Goal: Information Seeking & Learning: Learn about a topic

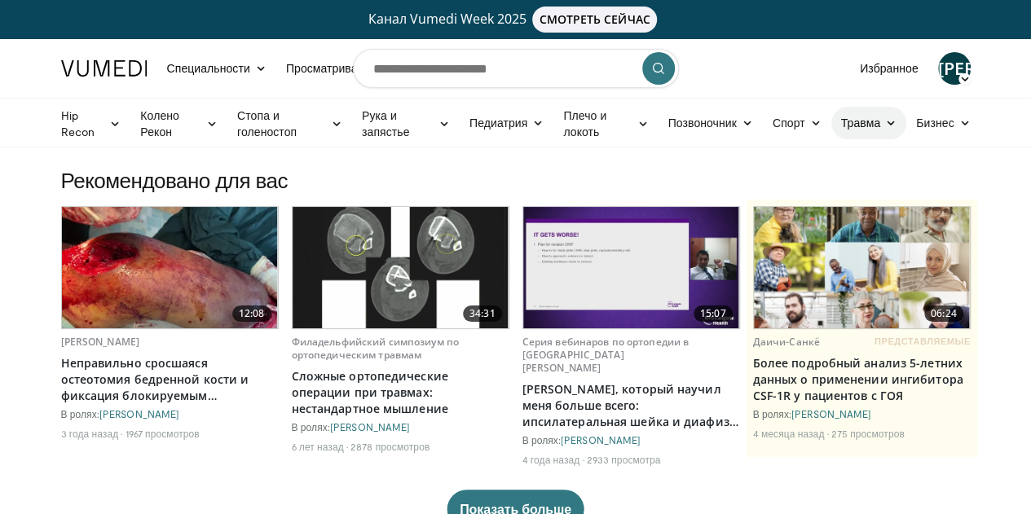
click at [904, 125] on link "Травма" at bounding box center [869, 123] width 76 height 33
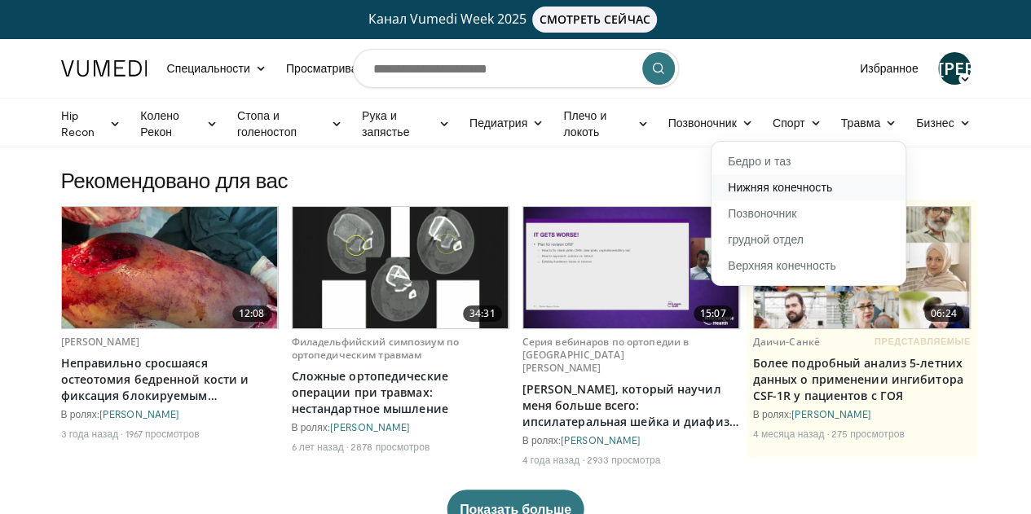
click at [789, 183] on font "Нижняя конечность" at bounding box center [780, 187] width 104 height 14
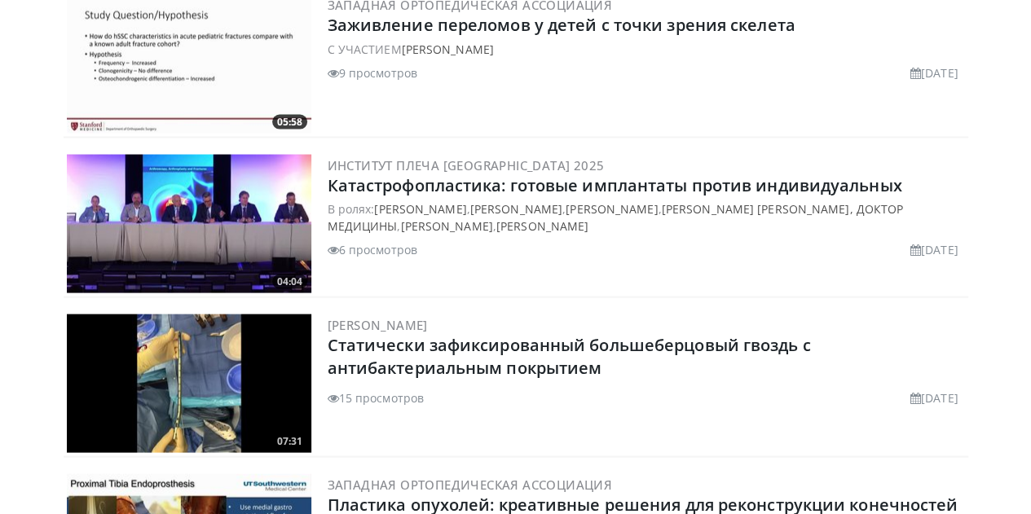
scroll to position [12, 0]
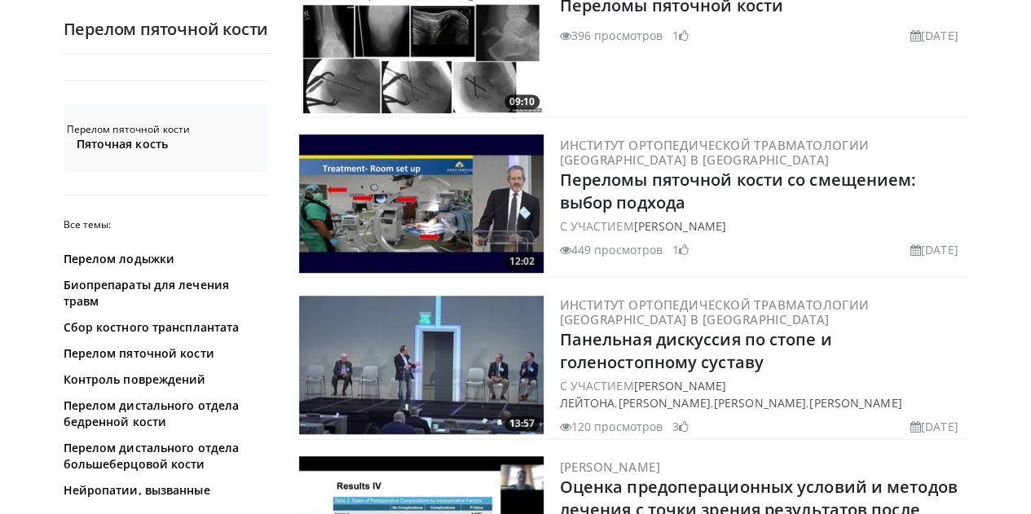
scroll to position [425, 0]
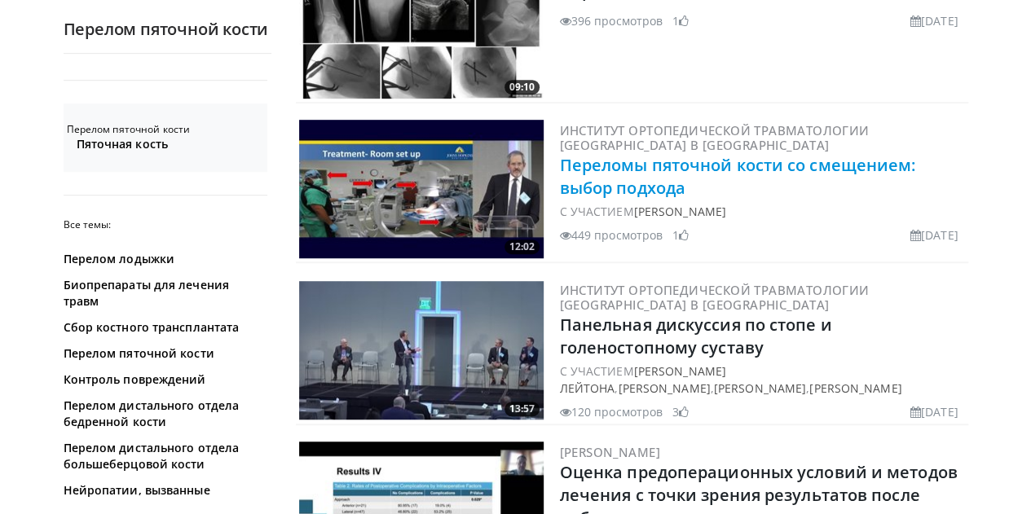
click at [584, 167] on font "Переломы пяточной кости со смещением: выбор подхода" at bounding box center [738, 176] width 356 height 45
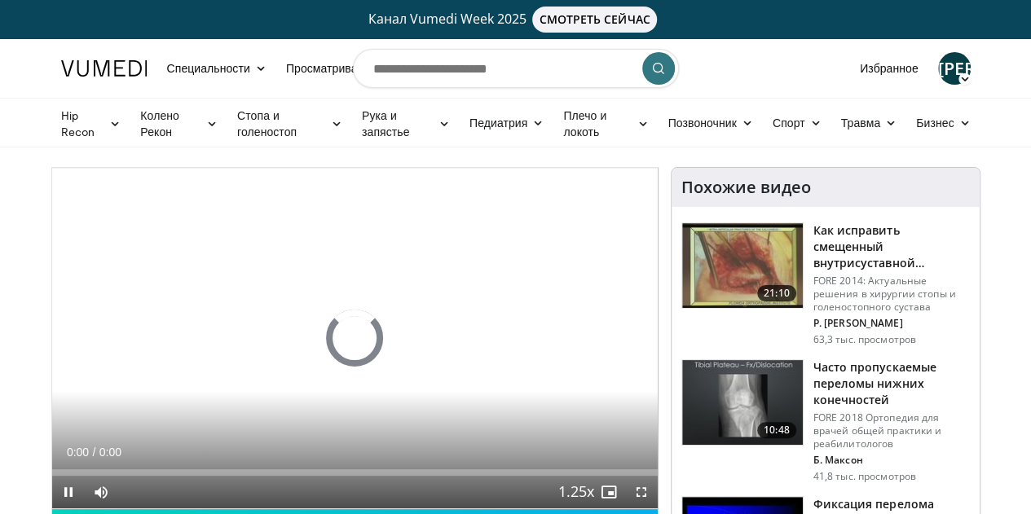
click at [564, 260] on div "10 seconds Tap to unmute" at bounding box center [354, 338] width 605 height 341
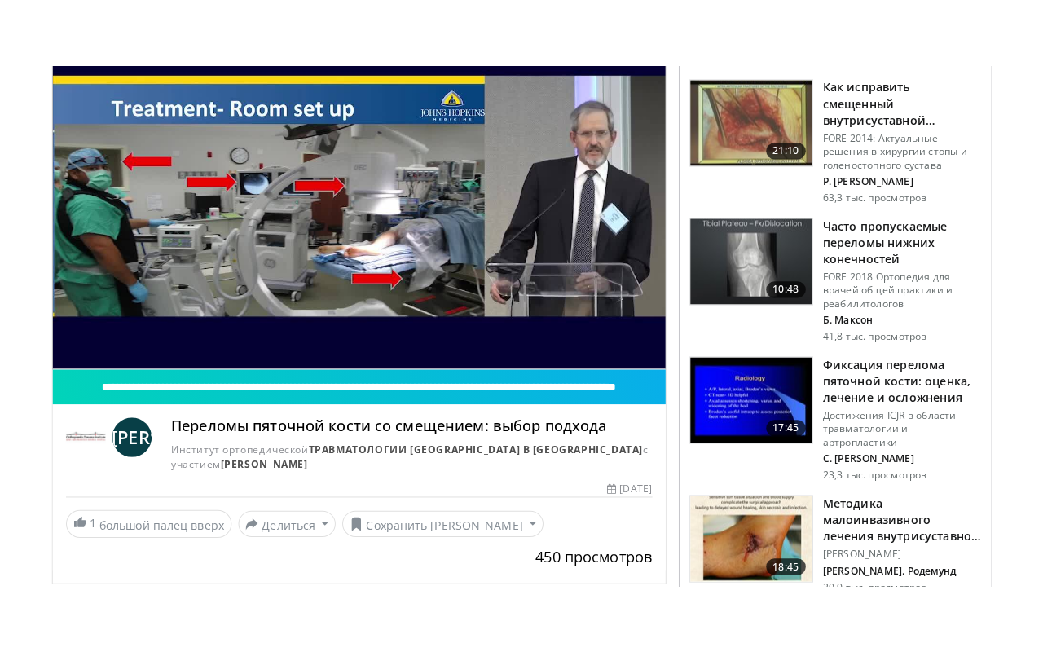
scroll to position [230, 0]
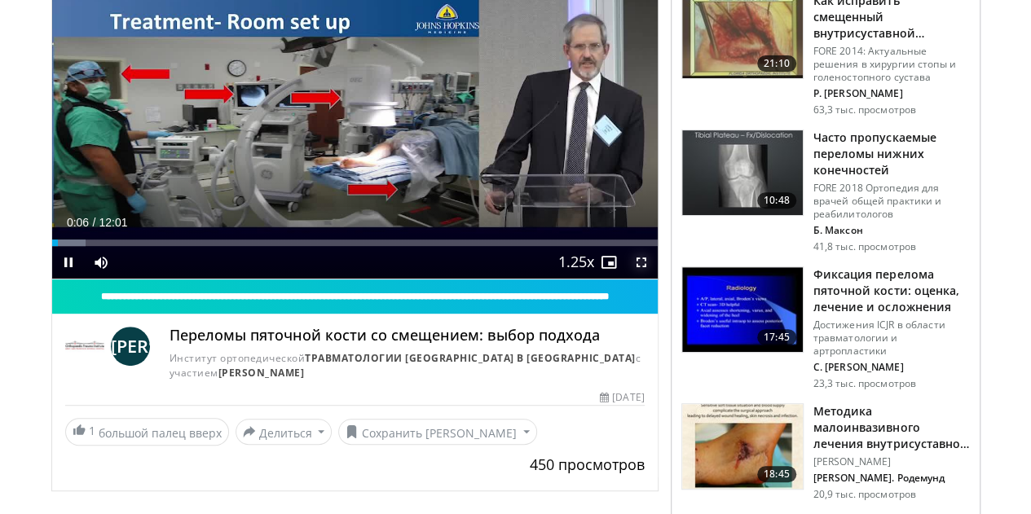
click at [652, 279] on span "Video Player" at bounding box center [641, 262] width 33 height 33
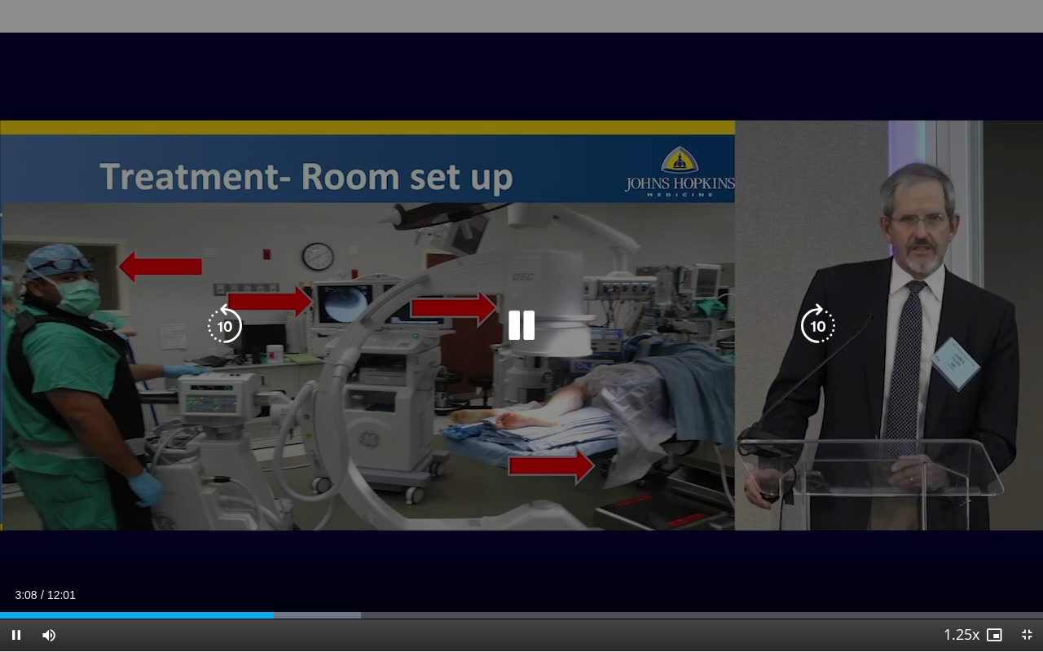
click at [526, 336] on icon "Video Player" at bounding box center [522, 326] width 46 height 46
click at [524, 318] on icon "Video Player" at bounding box center [522, 326] width 46 height 46
click at [525, 328] on icon "Video Player" at bounding box center [522, 326] width 46 height 46
click at [526, 333] on icon "Video Player" at bounding box center [522, 326] width 46 height 46
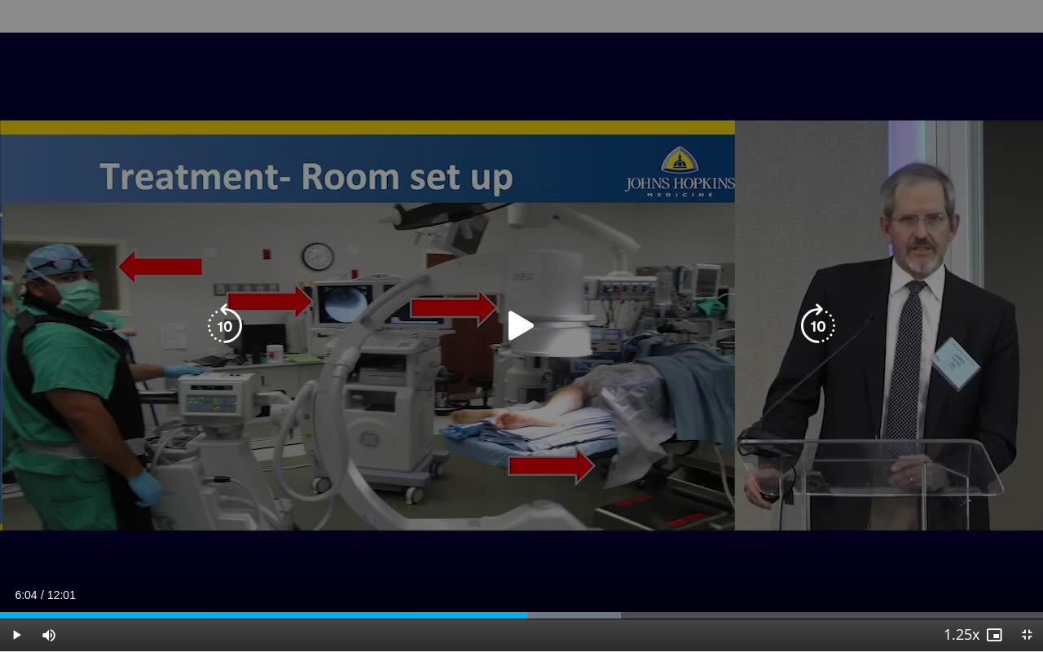
click at [540, 334] on icon "Video Player" at bounding box center [522, 326] width 46 height 46
click at [530, 326] on icon "Video Player" at bounding box center [522, 326] width 46 height 46
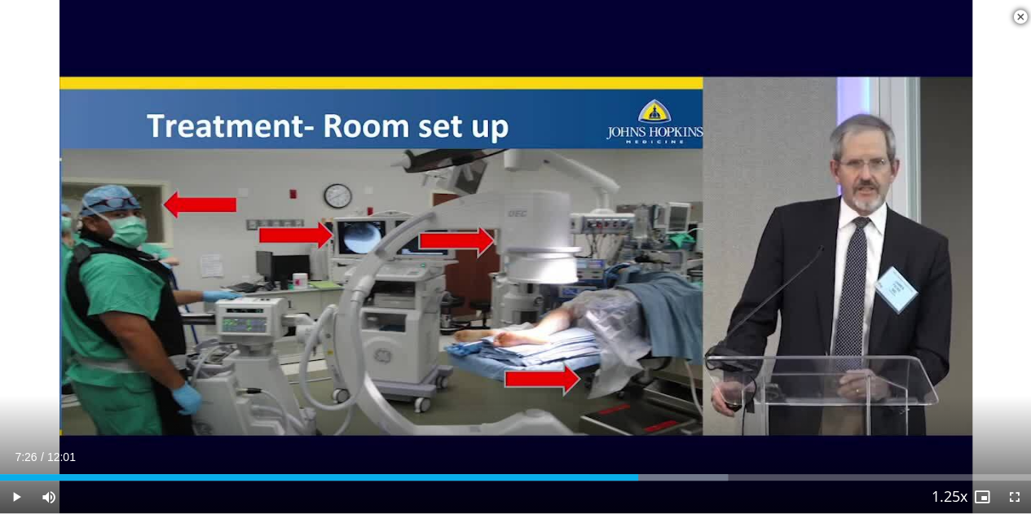
scroll to position [0, 0]
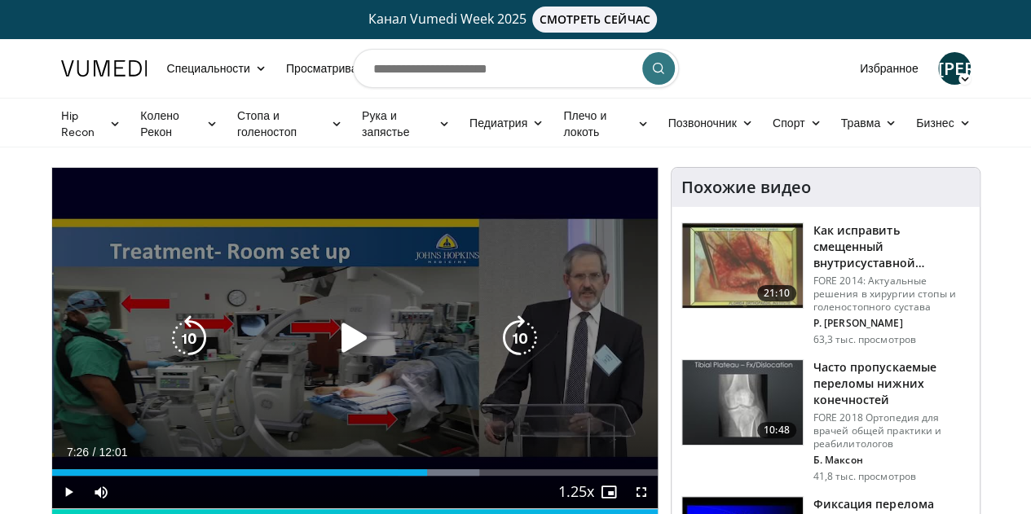
click at [332, 337] on icon "Video Player" at bounding box center [355, 338] width 46 height 46
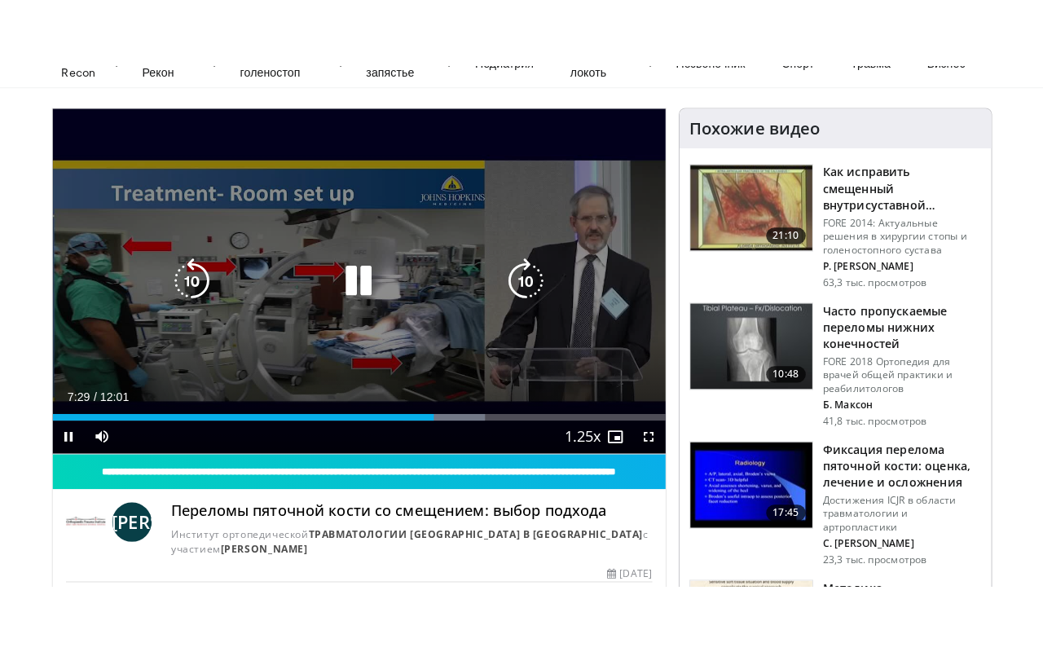
scroll to position [126, 0]
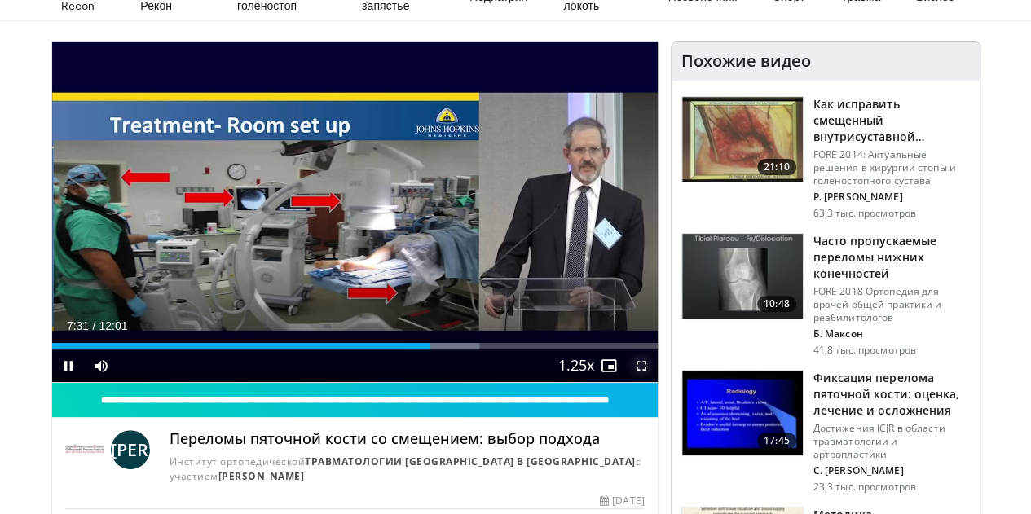
click at [654, 382] on span "Video Player" at bounding box center [641, 366] width 33 height 33
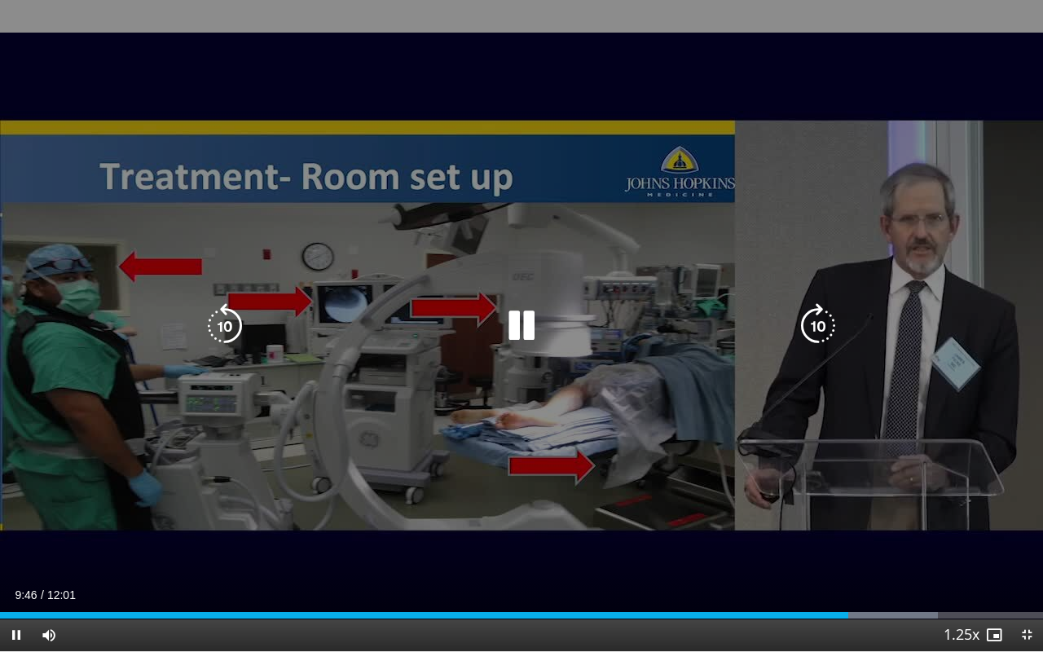
click at [512, 454] on div "10 seconds Tap to unmute" at bounding box center [521, 325] width 1043 height 651
click at [340, 392] on div "10 seconds Tap to unmute" at bounding box center [521, 325] width 1043 height 651
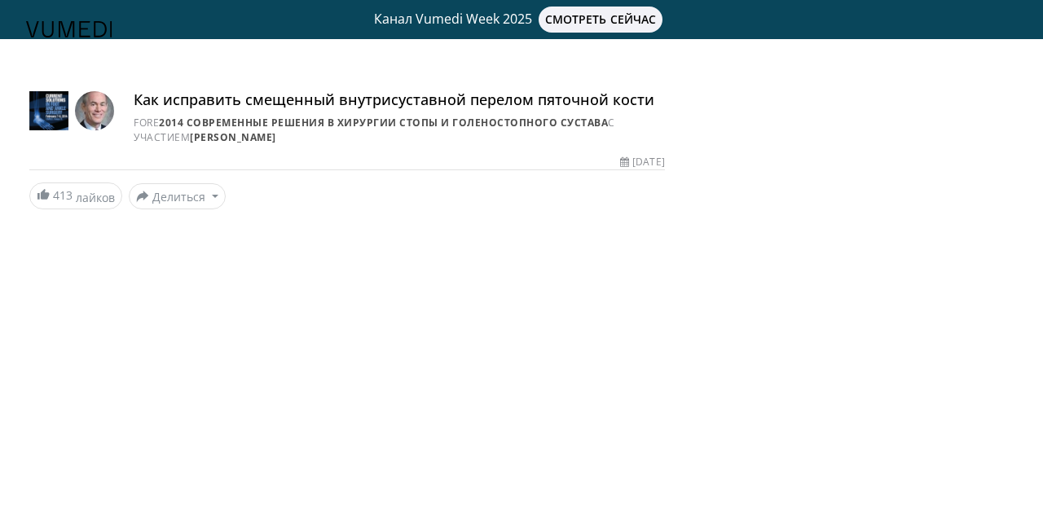
click at [385, 187] on div "413 [GEOGRAPHIC_DATA] Поделитесь, как исправить смещенный ин... × Введите один …" at bounding box center [346, 196] width 635 height 26
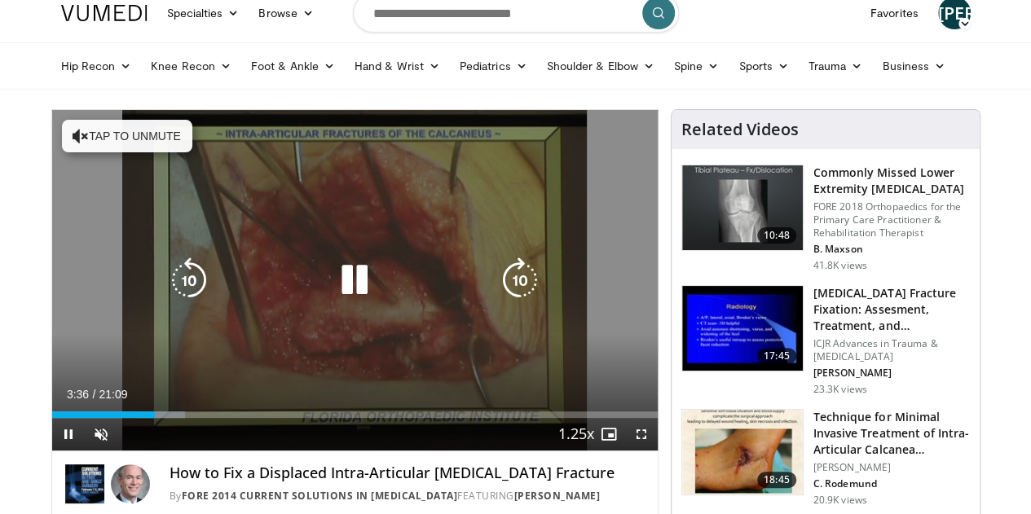
scroll to position [64, 0]
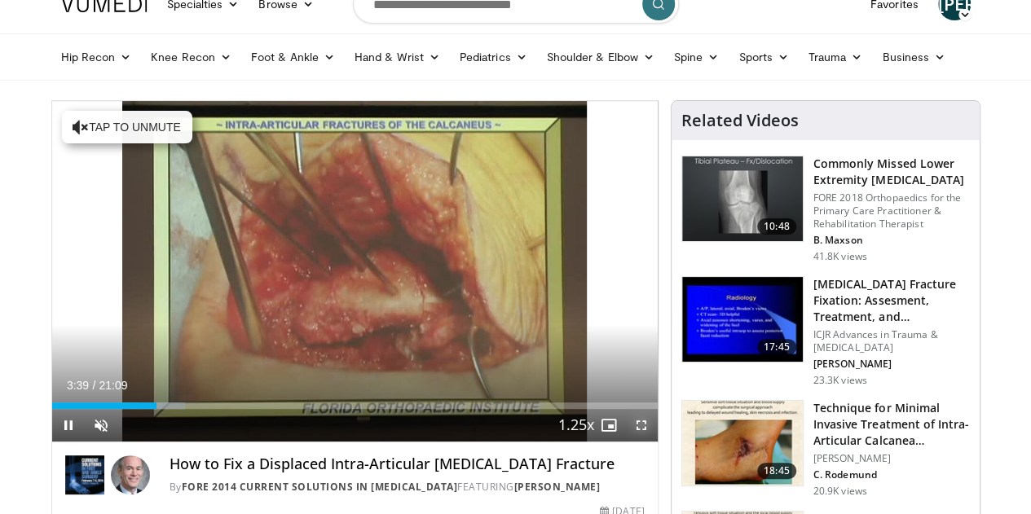
click at [653, 442] on span "Video Player" at bounding box center [641, 425] width 33 height 33
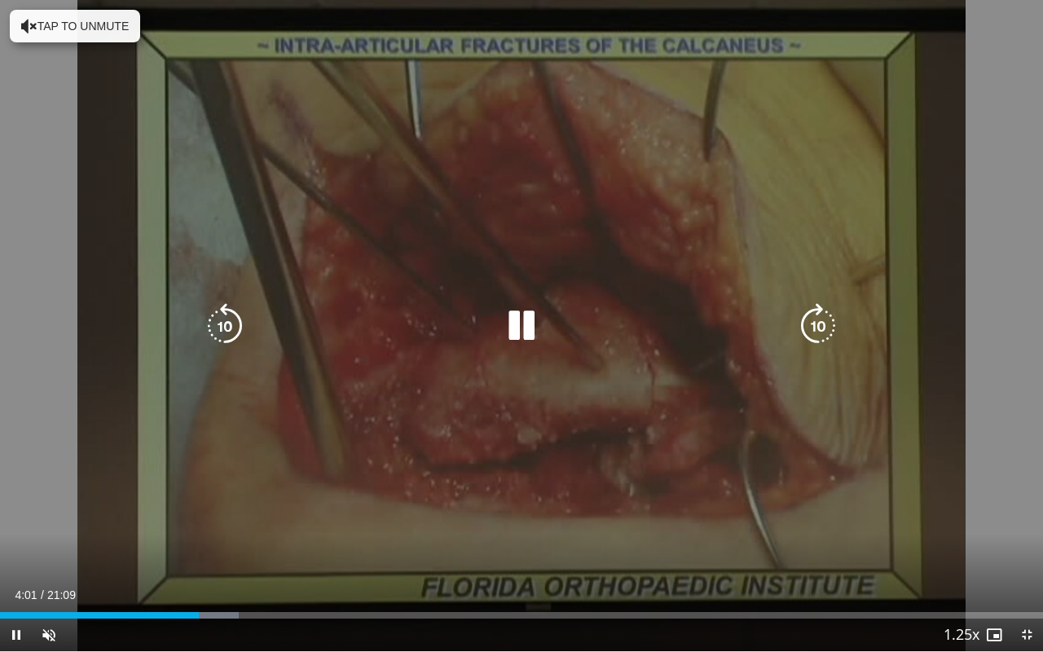
click at [810, 337] on icon "Video Player" at bounding box center [818, 326] width 46 height 46
click at [543, 301] on div "20 seconds Tap to unmute" at bounding box center [521, 325] width 1043 height 651
click at [497, 287] on div "20 seconds Tap to unmute" at bounding box center [521, 325] width 1043 height 651
click at [46, 25] on button "Tap to unmute" at bounding box center [75, 26] width 130 height 33
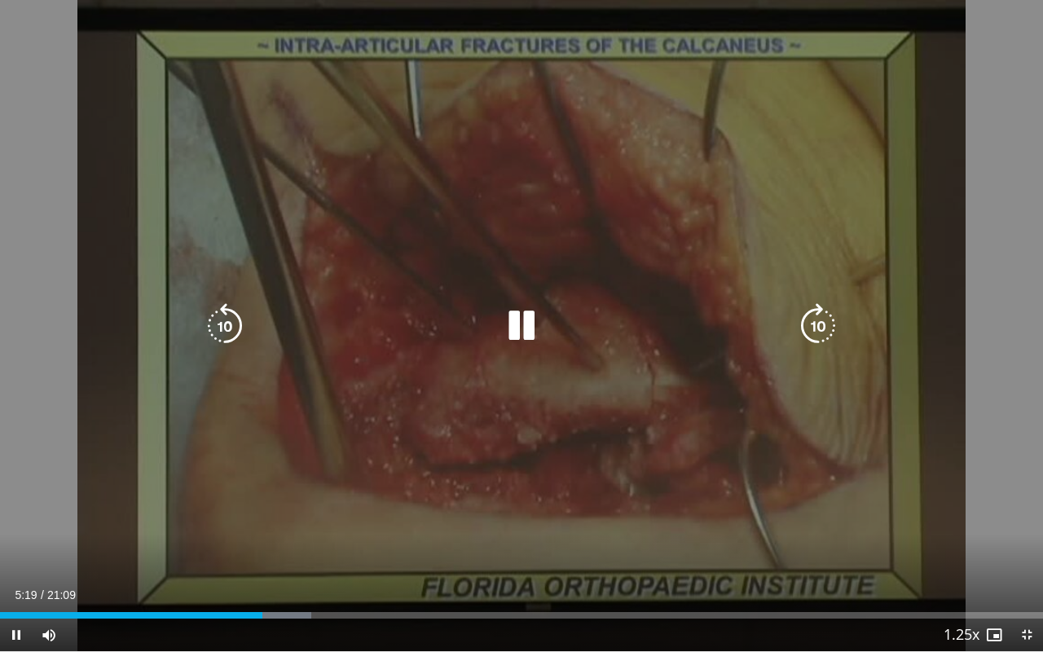
click at [600, 271] on div "20 seconds Tap to unmute" at bounding box center [521, 325] width 1043 height 651
click at [508, 253] on div "20 seconds Tap to unmute" at bounding box center [521, 325] width 1043 height 651
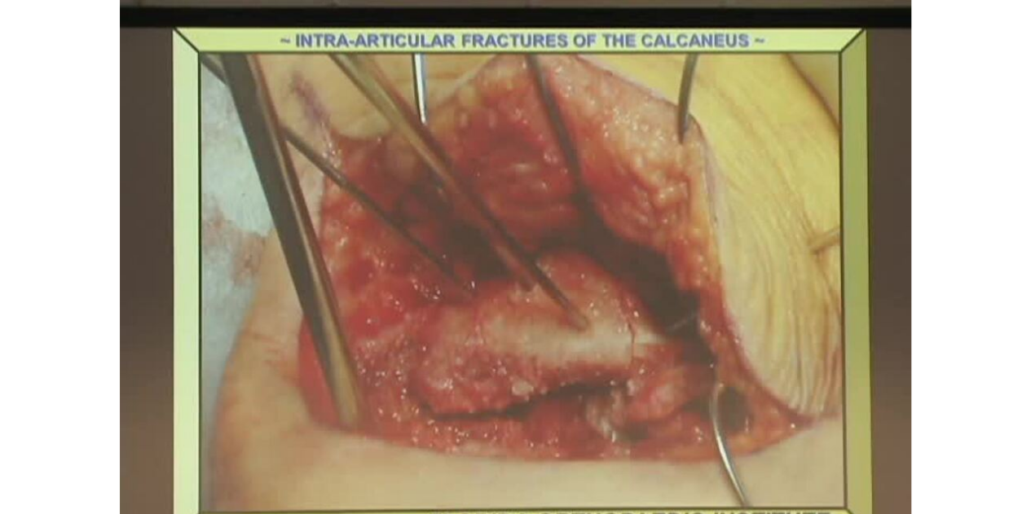
scroll to position [0, 0]
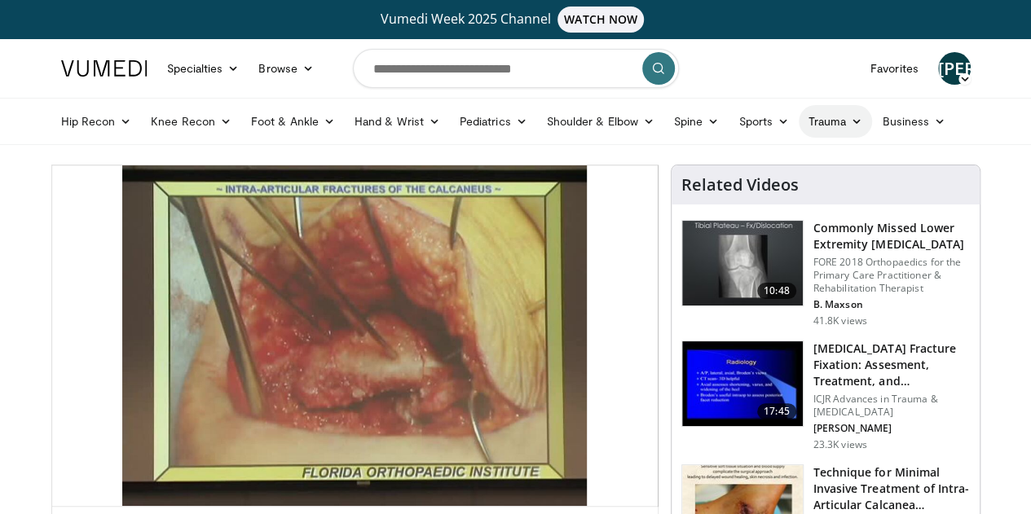
click at [798, 131] on link "Trauma" at bounding box center [835, 121] width 74 height 33
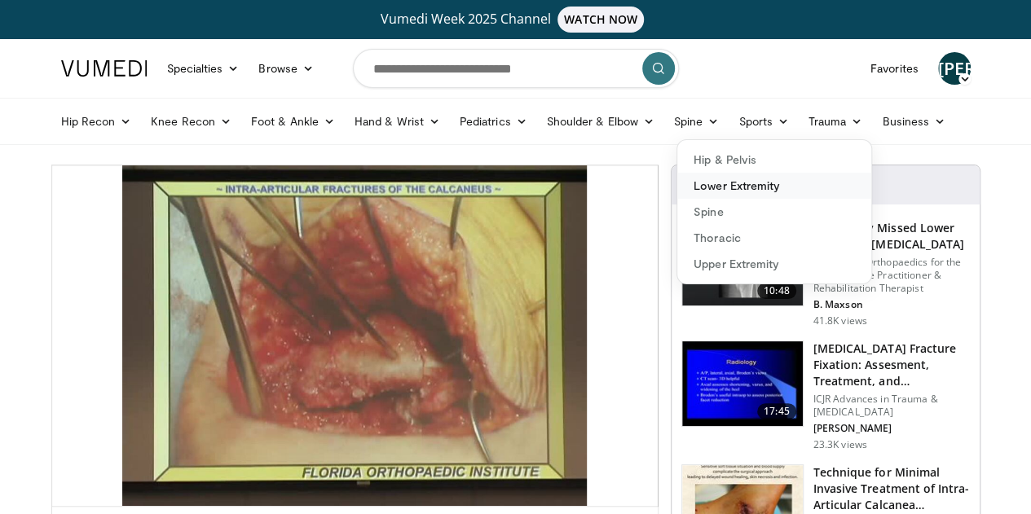
click at [687, 185] on link "Lower Extremity" at bounding box center [774, 186] width 194 height 26
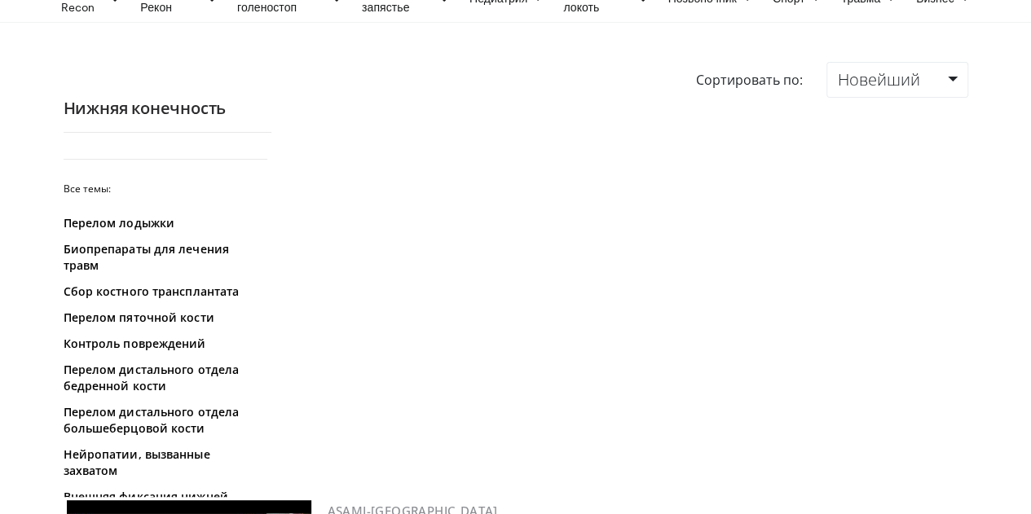
scroll to position [134, 0]
